Goal: Information Seeking & Learning: Learn about a topic

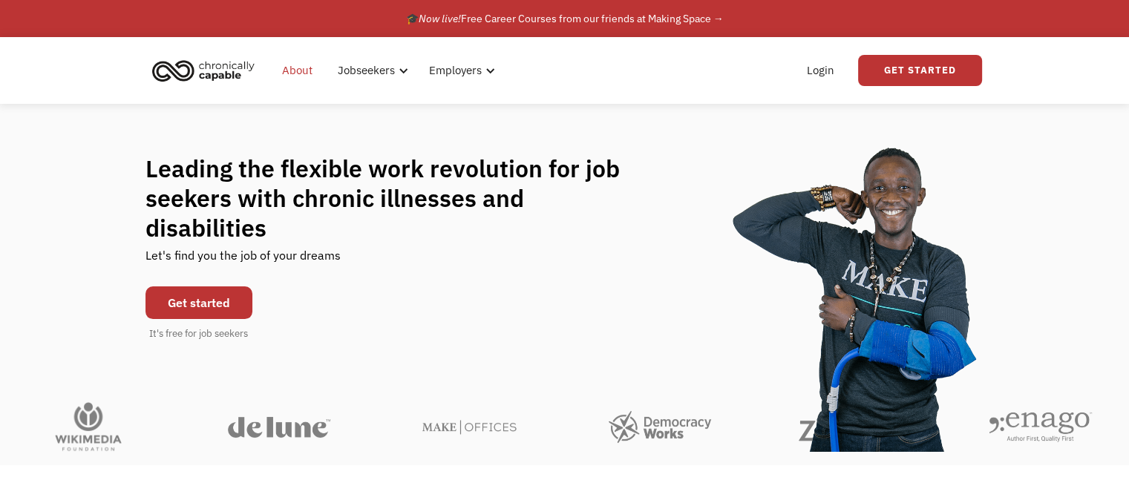
click at [301, 74] on link "About" at bounding box center [297, 71] width 48 height 48
